Goal: Information Seeking & Learning: Learn about a topic

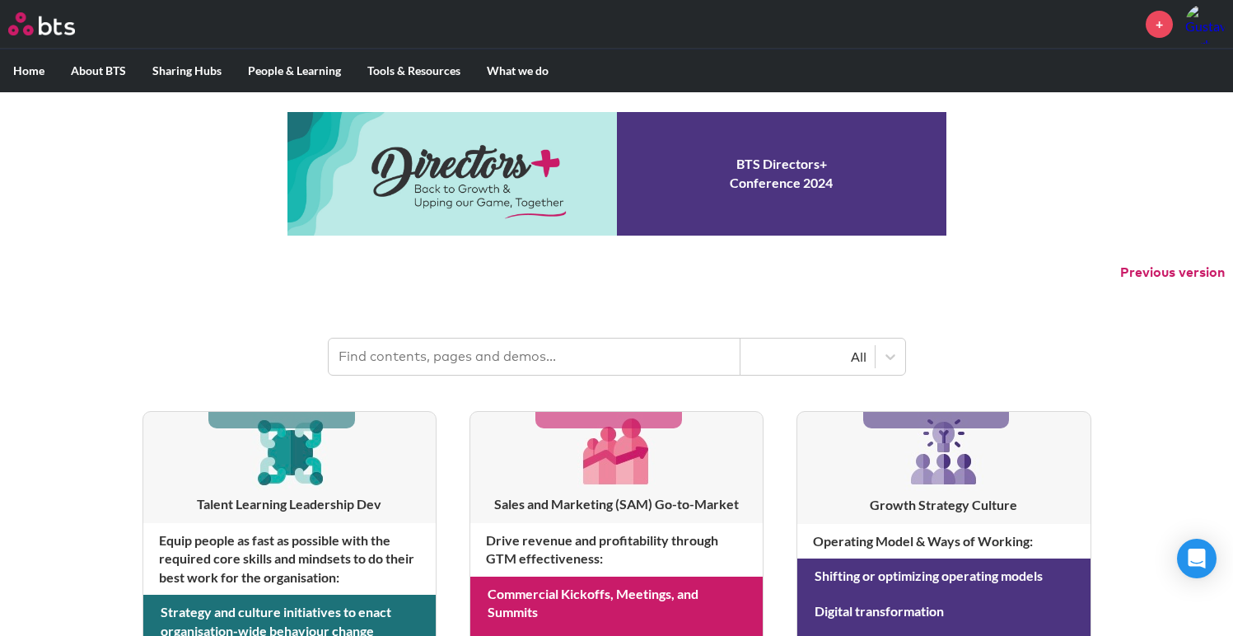
click at [488, 364] on input "text" at bounding box center [535, 357] width 412 height 36
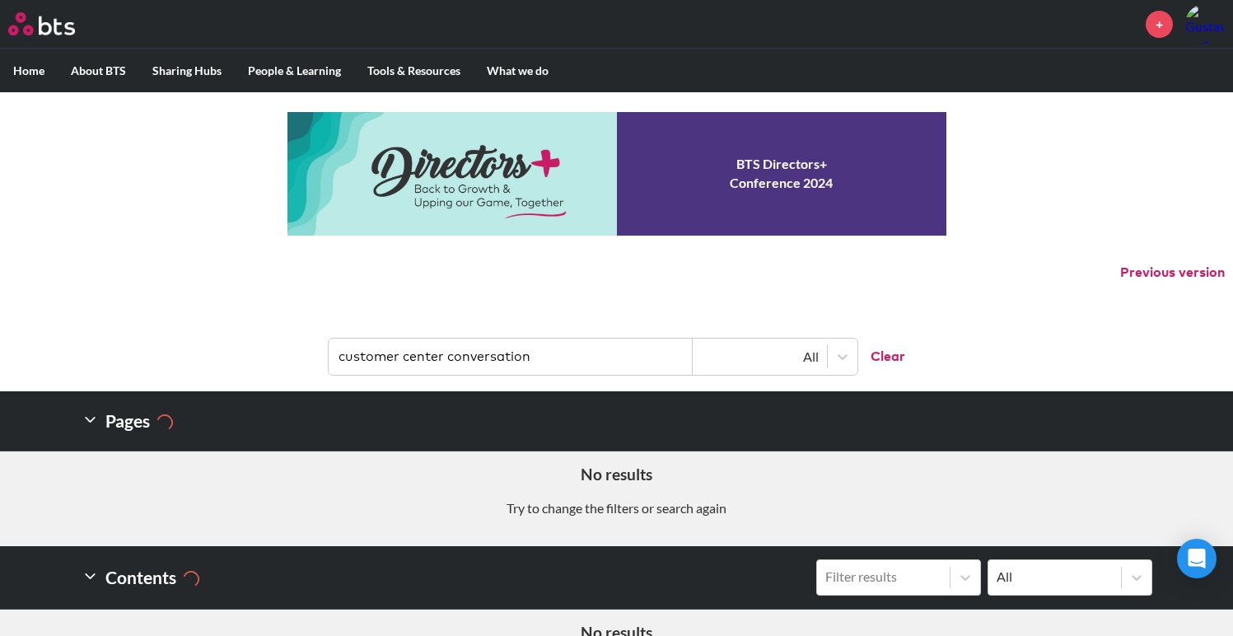
click at [491, 357] on input "customer center conversation" at bounding box center [511, 357] width 364 height 36
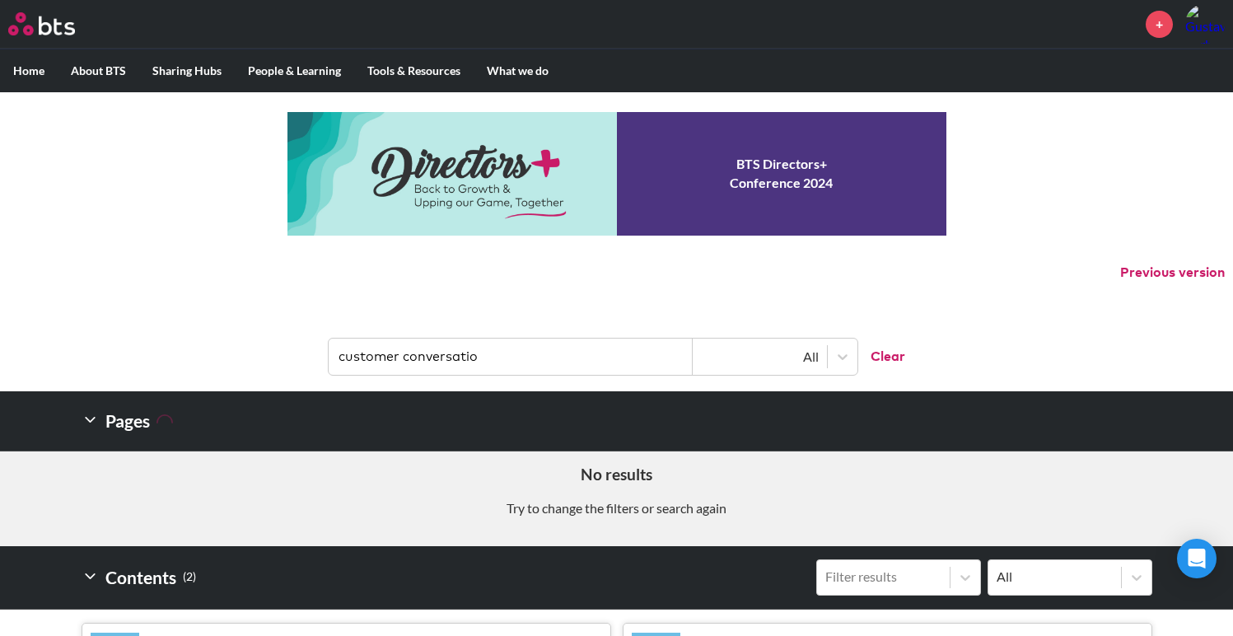
type input "customer conversation"
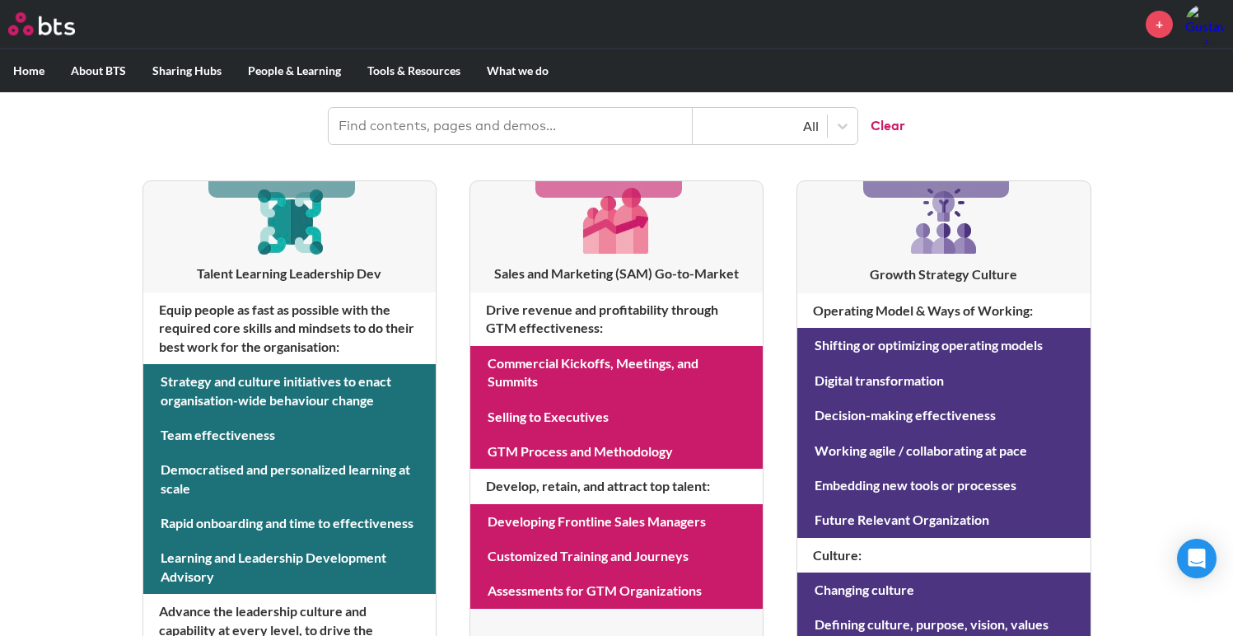
scroll to position [229, 0]
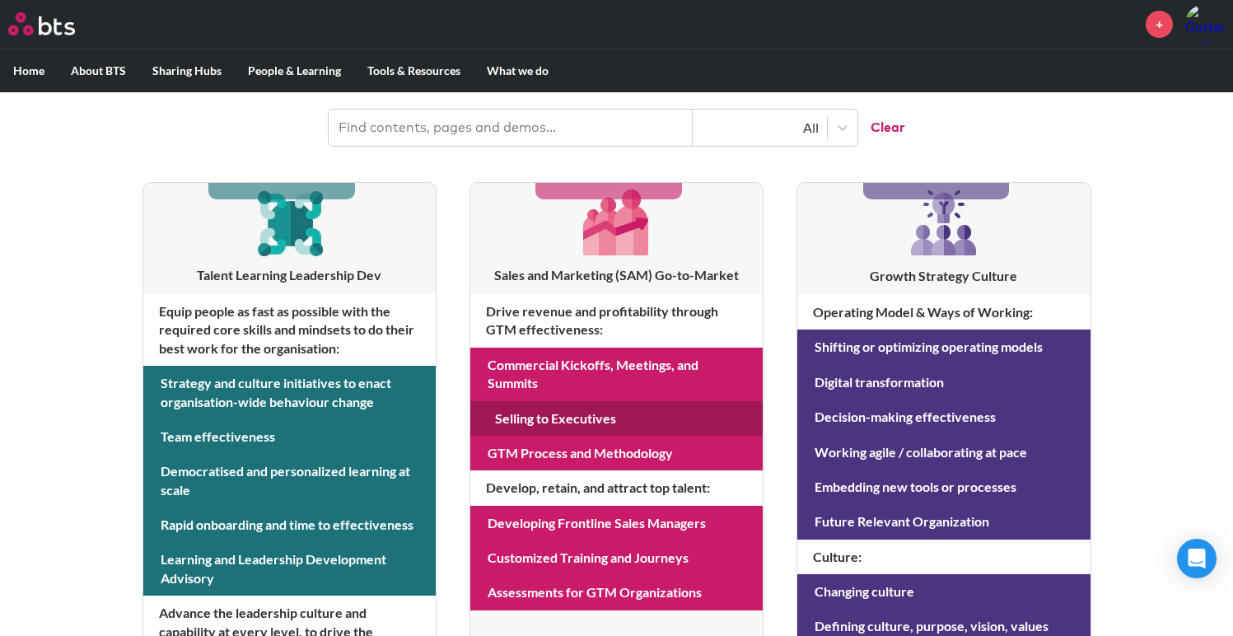
click at [573, 413] on link at bounding box center [616, 418] width 292 height 35
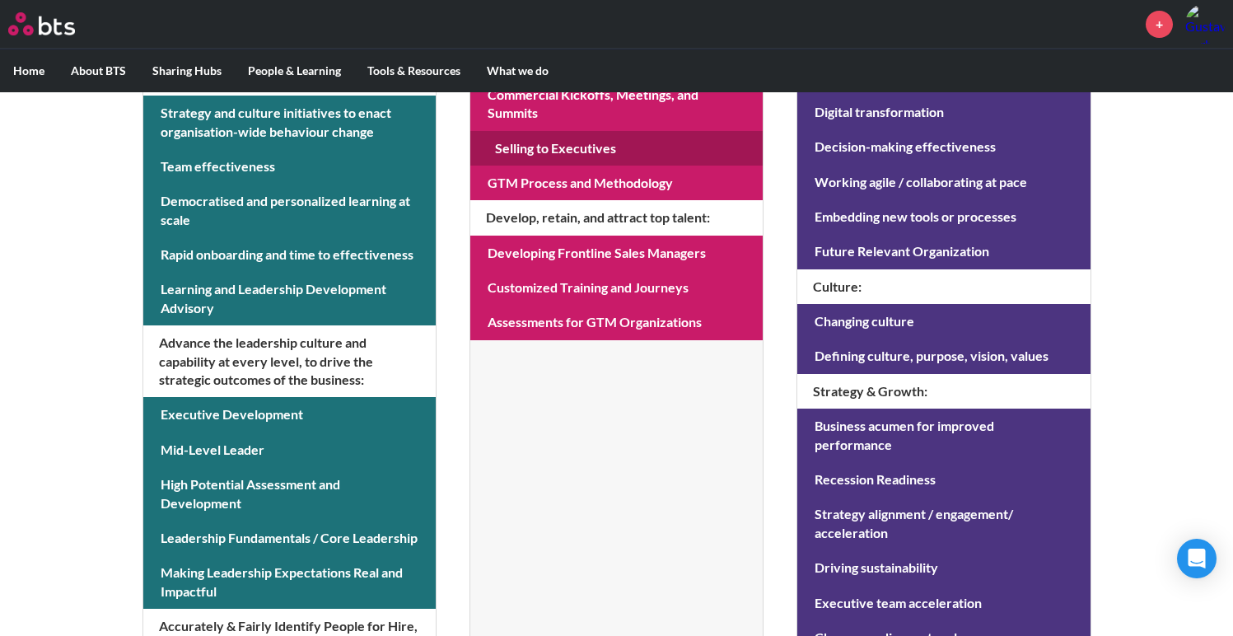
scroll to position [501, 0]
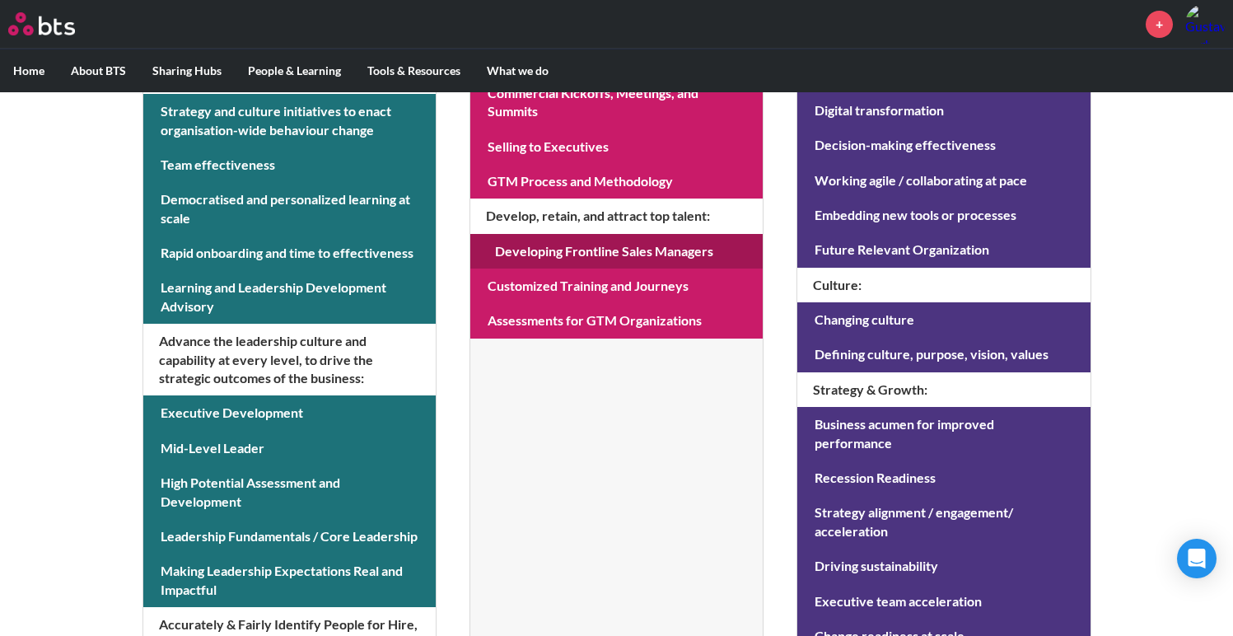
click at [628, 251] on link at bounding box center [616, 251] width 292 height 35
